Goal: Navigation & Orientation: Understand site structure

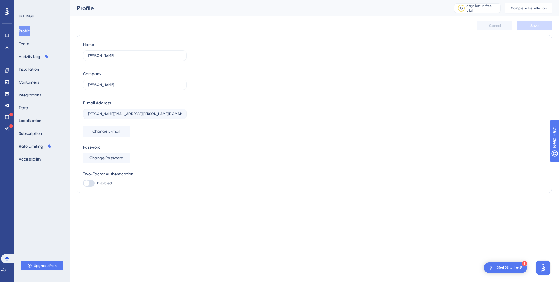
click at [4, 11] on div at bounding box center [6, 11] width 9 height 9
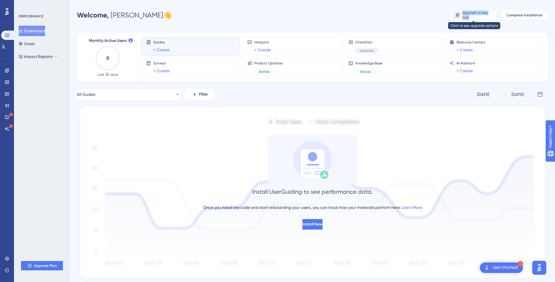
drag, startPoint x: 445, startPoint y: 15, endPoint x: 496, endPoint y: 14, distance: 50.7
click at [496, 14] on div "Welcome, [PERSON_NAME] 👋 13 days left in free trial Click to see upgrade option…" at bounding box center [312, 15] width 471 height 12
click at [428, 13] on div "Welcome, [PERSON_NAME] 👋 13 days left in free trial Click to see upgrade option…" at bounding box center [312, 15] width 471 height 12
click at [478, 17] on div "days left in free trial" at bounding box center [478, 14] width 32 height 9
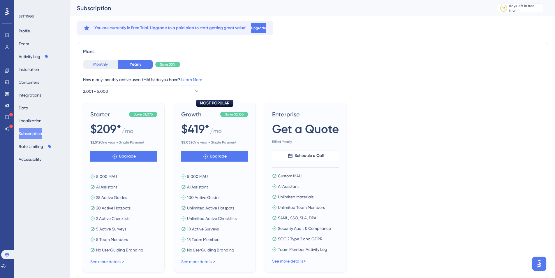
click at [97, 64] on button "Monthly" at bounding box center [100, 64] width 35 height 9
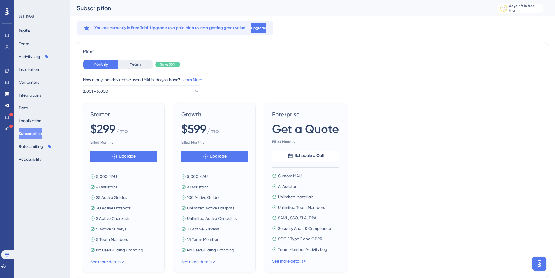
click at [31, 139] on div "Profile Team Activity Log Installation Containers Integrations Data Localizatio…" at bounding box center [42, 95] width 47 height 139
click at [5, 33] on link at bounding box center [7, 35] width 5 height 9
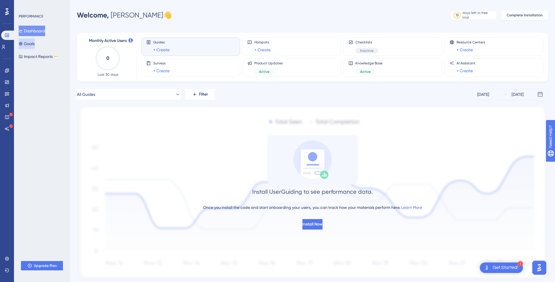
click at [25, 47] on button "Goals" at bounding box center [27, 43] width 16 height 10
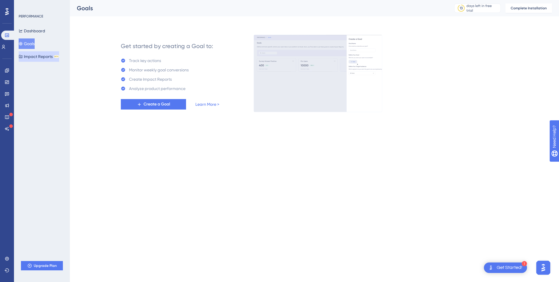
click at [23, 54] on icon at bounding box center [21, 56] width 4 height 4
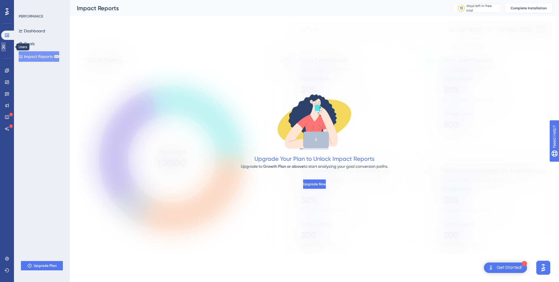
click at [6, 46] on icon at bounding box center [3, 47] width 5 height 5
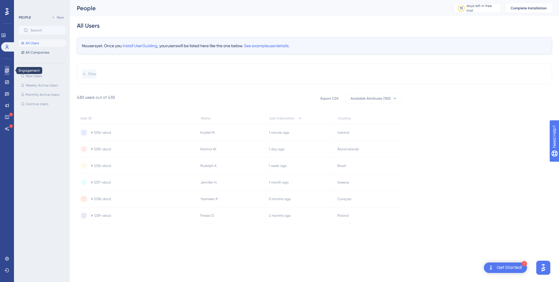
click at [5, 70] on icon at bounding box center [7, 70] width 4 height 4
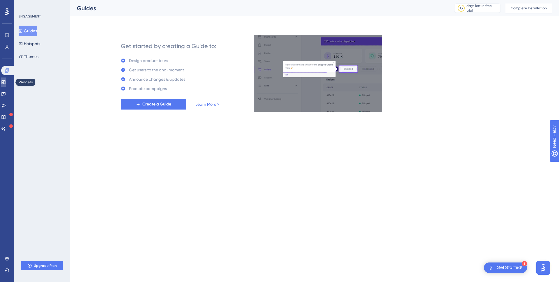
click at [6, 82] on icon at bounding box center [3, 82] width 5 height 5
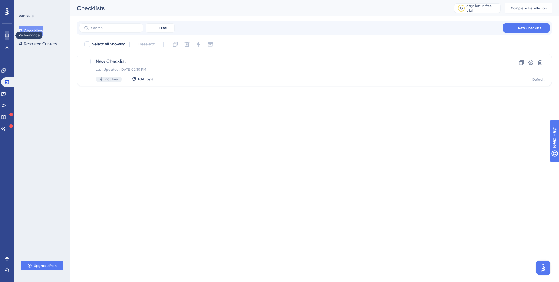
click at [9, 35] on link at bounding box center [7, 35] width 5 height 9
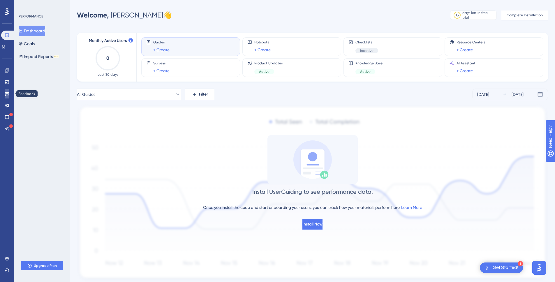
click at [9, 97] on link at bounding box center [7, 93] width 5 height 9
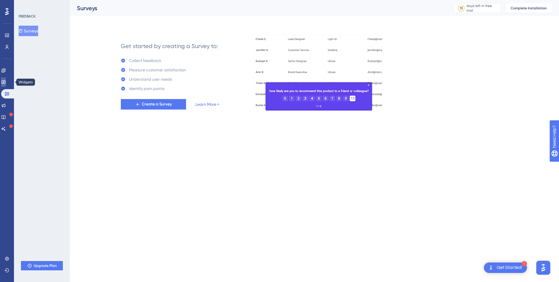
click at [6, 80] on link at bounding box center [3, 81] width 5 height 9
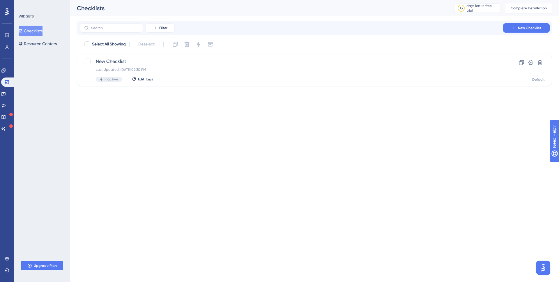
click at [6, 64] on div "Engagement Widgets Feedback Product Updates Knowledge Base AI Assistant" at bounding box center [7, 93] width 12 height 82
click at [5, 64] on div "Engagement Widgets Feedback Product Updates Knowledge Base AI Assistant" at bounding box center [7, 93] width 12 height 82
click at [5, 67] on link at bounding box center [3, 70] width 5 height 9
